Goal: Task Accomplishment & Management: Manage account settings

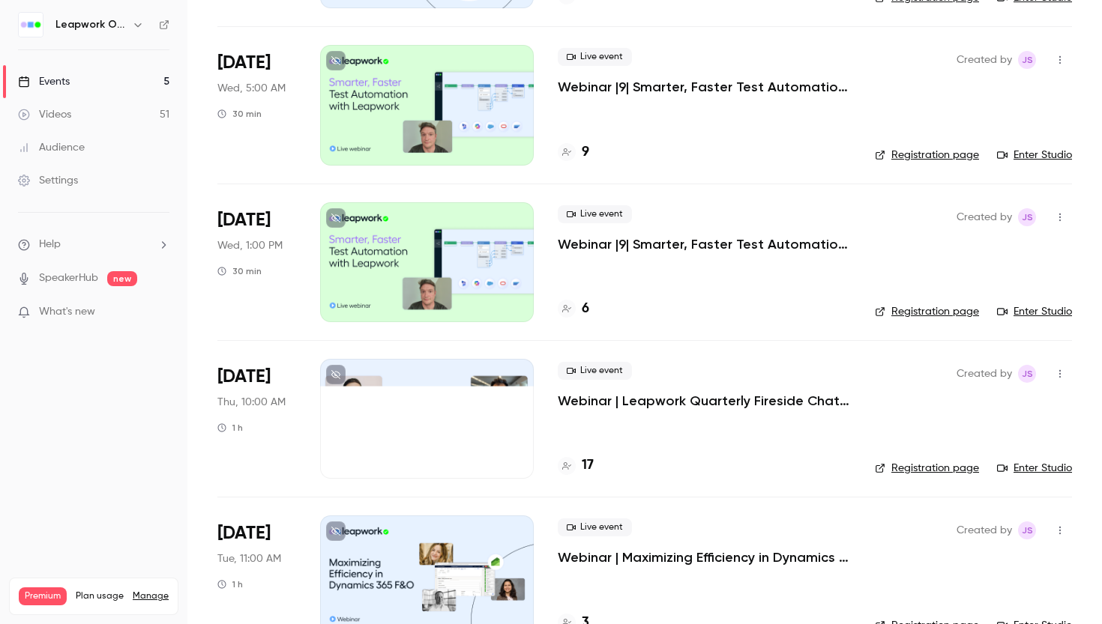
scroll to position [279, 0]
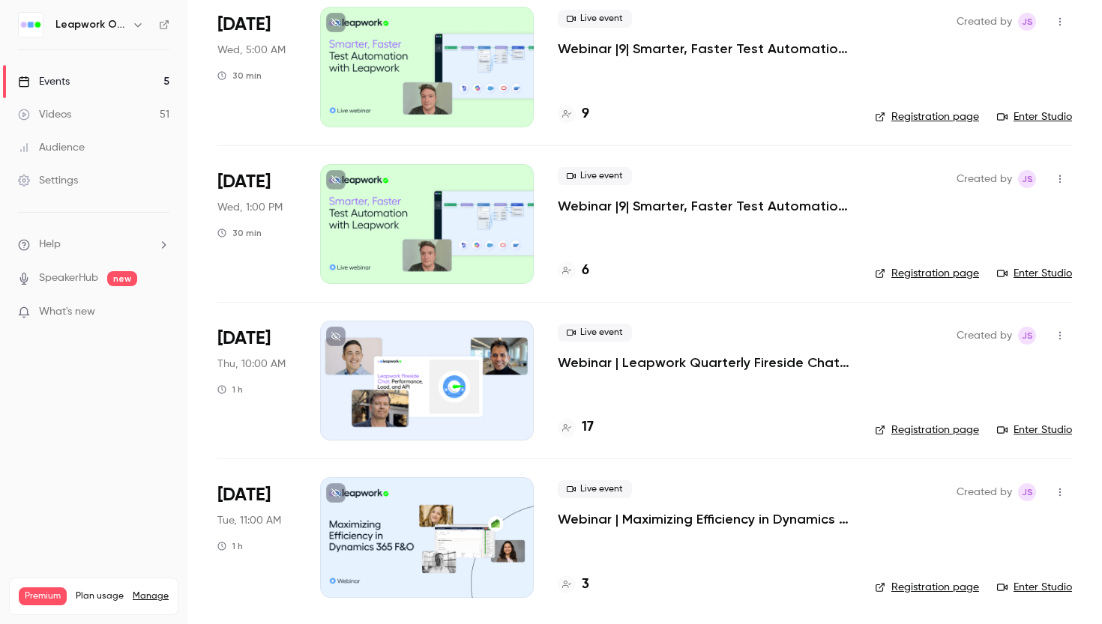
click at [446, 387] on div at bounding box center [427, 381] width 214 height 120
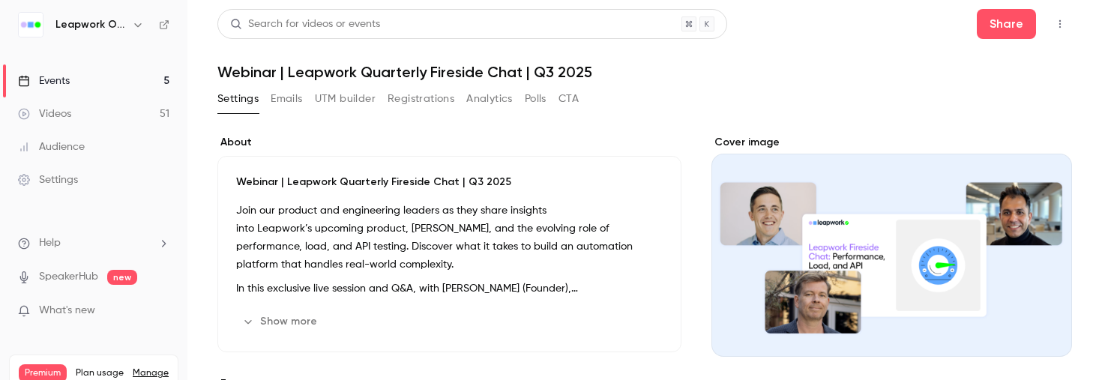
click at [843, 220] on div "Cover image" at bounding box center [891, 246] width 361 height 222
click at [0, 0] on input "Cover image" at bounding box center [0, 0] width 0 height 0
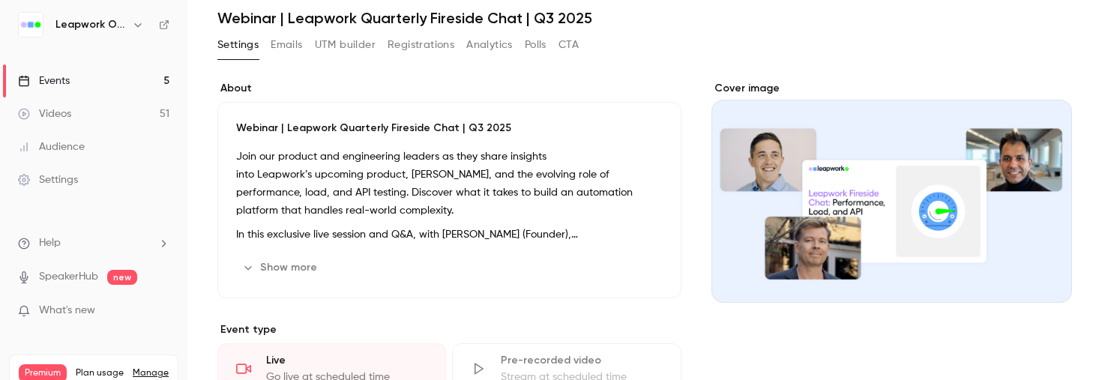
scroll to position [56, 0]
